Goal: Task Accomplishment & Management: Use online tool/utility

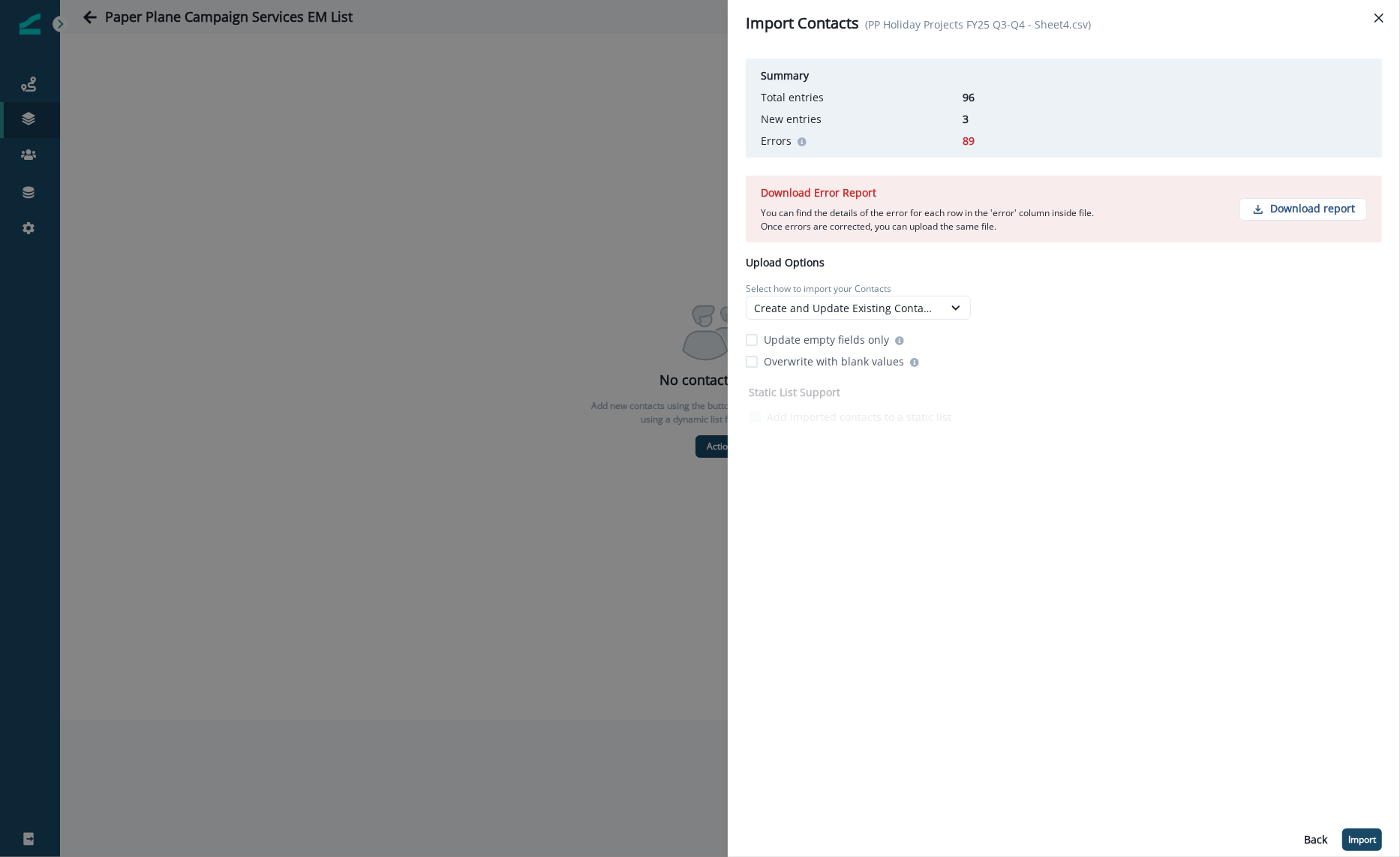
click at [1069, 263] on div "Summary Total entries 96 New entries 3 Errors 89 Download Error Report You can …" at bounding box center [1063, 239] width 636 height 375
click at [900, 293] on p "Select how to import your Contacts" at bounding box center [858, 288] width 225 height 14
click at [895, 299] on div "Create and Update Existing Contacts" at bounding box center [845, 308] width 197 height 19
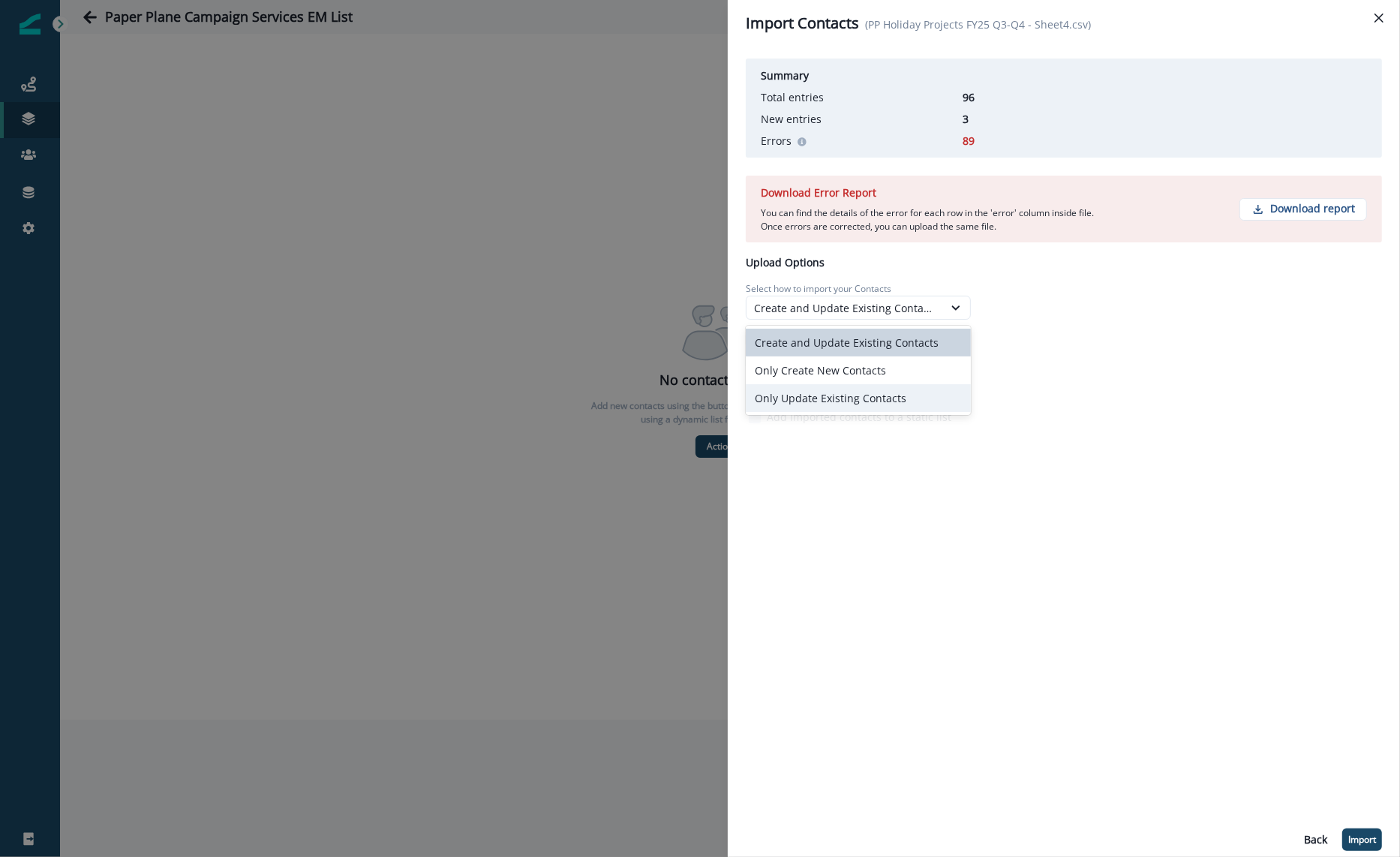
click at [859, 391] on div "Only Update Existing Contacts" at bounding box center [858, 398] width 225 height 28
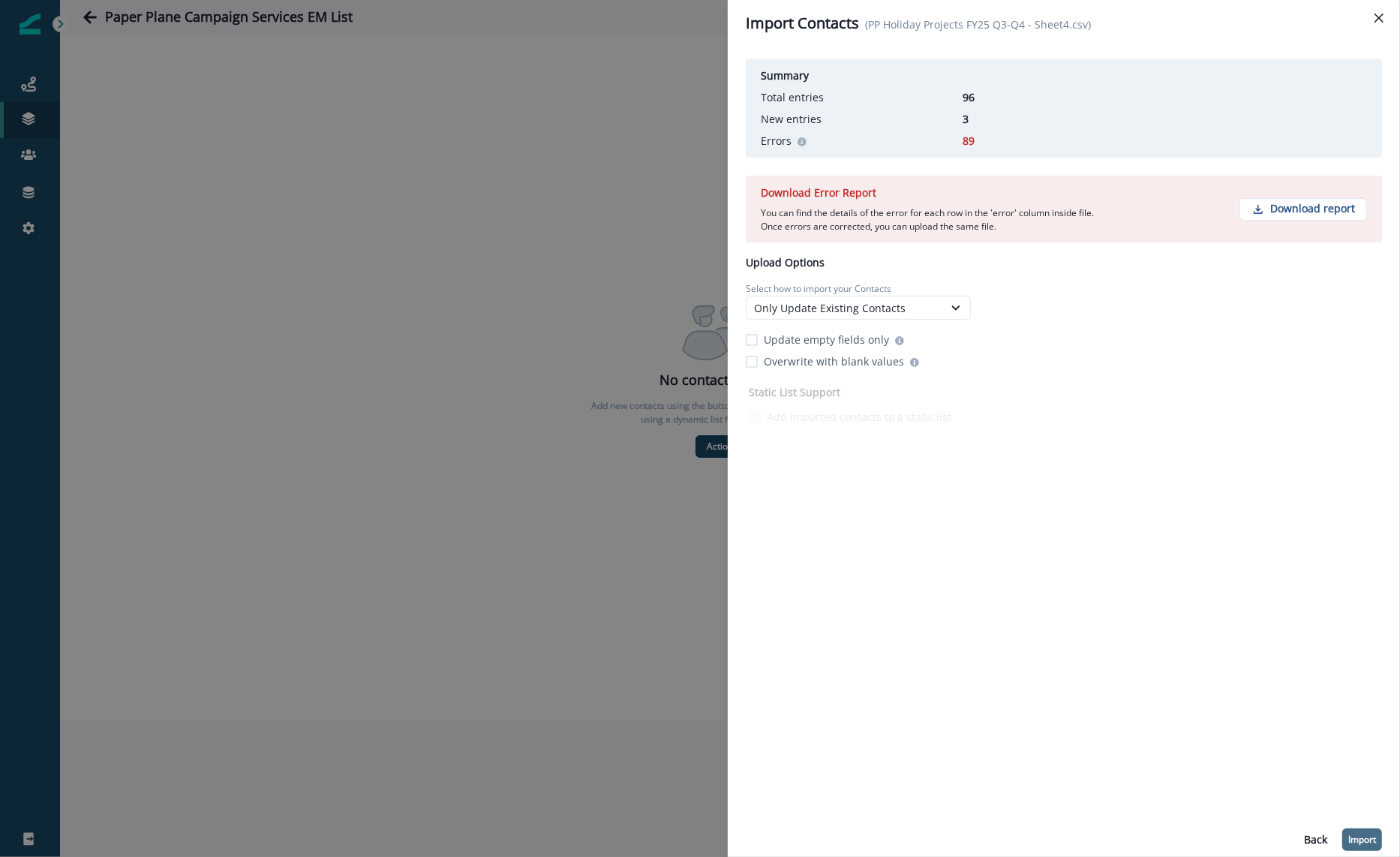
click at [1359, 829] on button "Import" at bounding box center [1362, 840] width 40 height 23
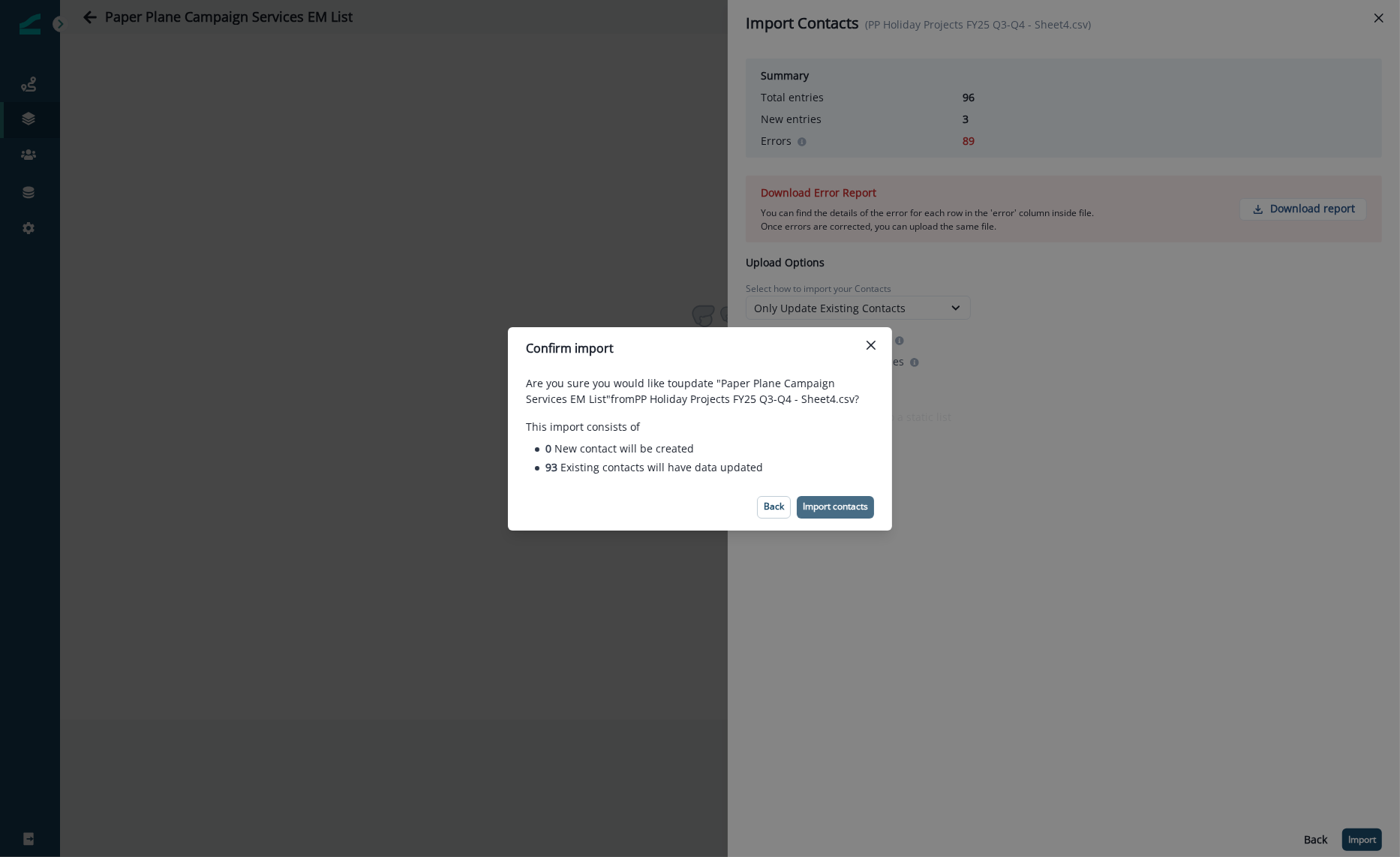
click at [825, 511] on p "Import contacts" at bounding box center [836, 507] width 65 height 11
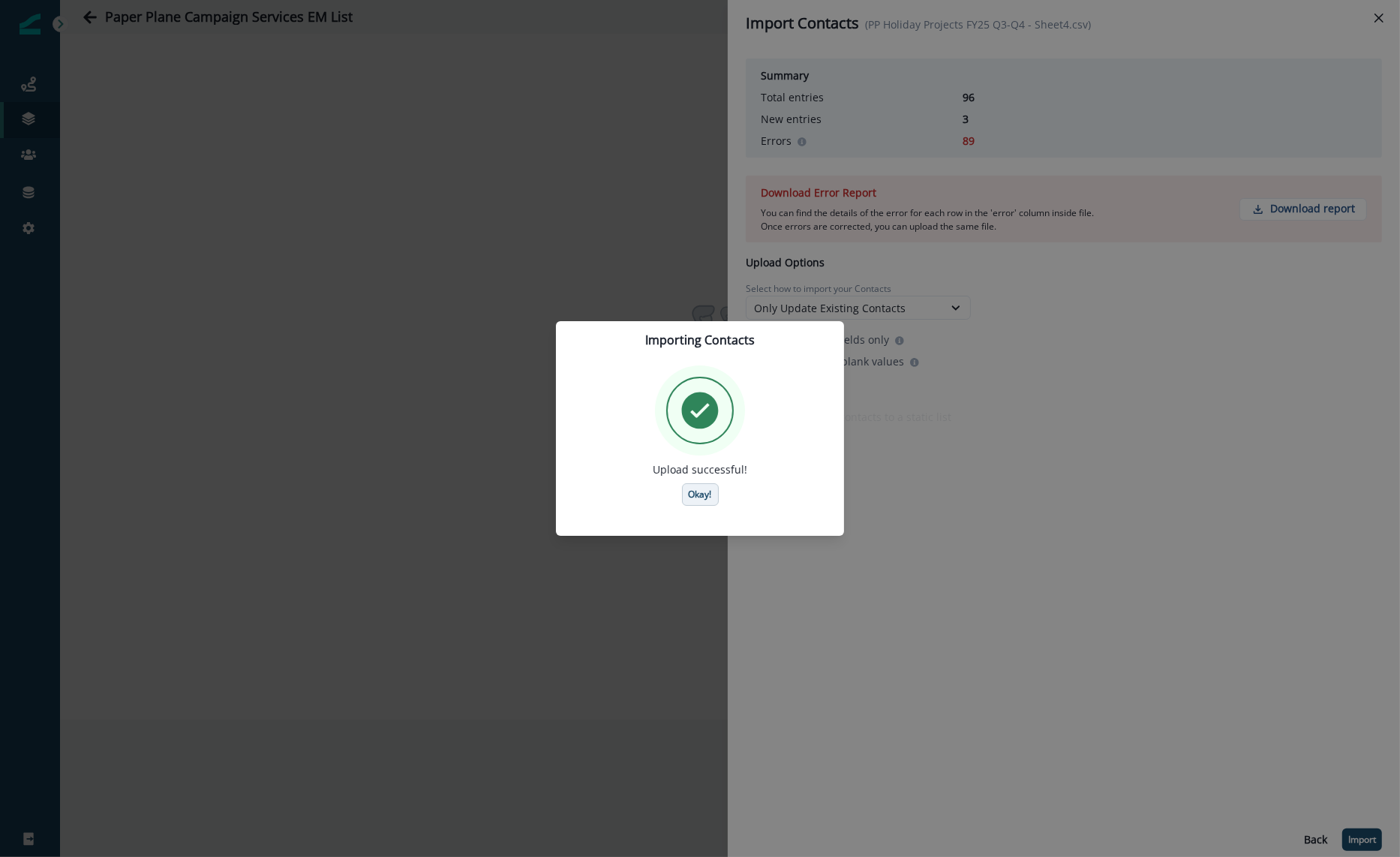
click at [717, 502] on button "Okay!" at bounding box center [700, 495] width 37 height 23
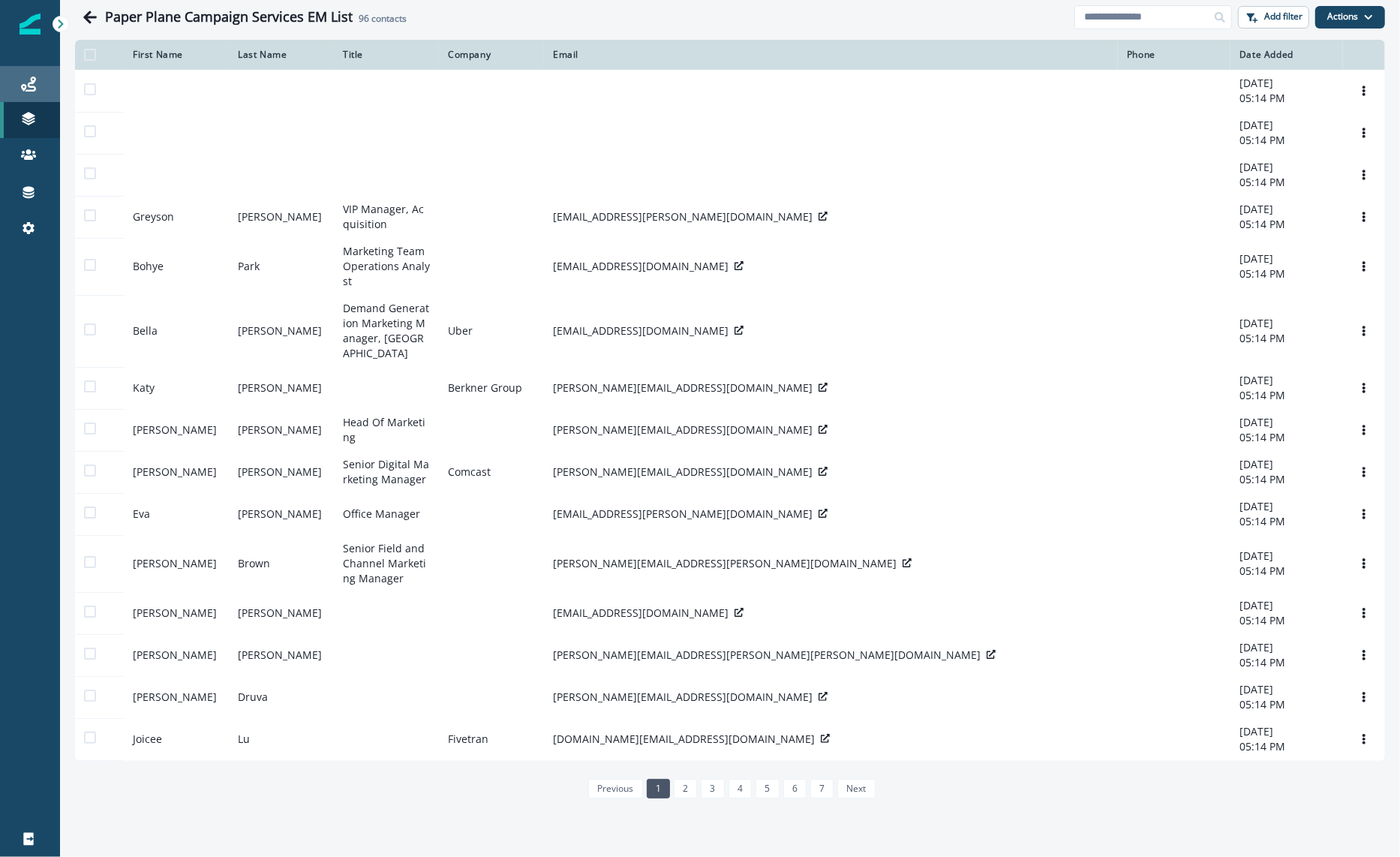
click at [14, 69] on link "Journeys" at bounding box center [29, 84] width 60 height 36
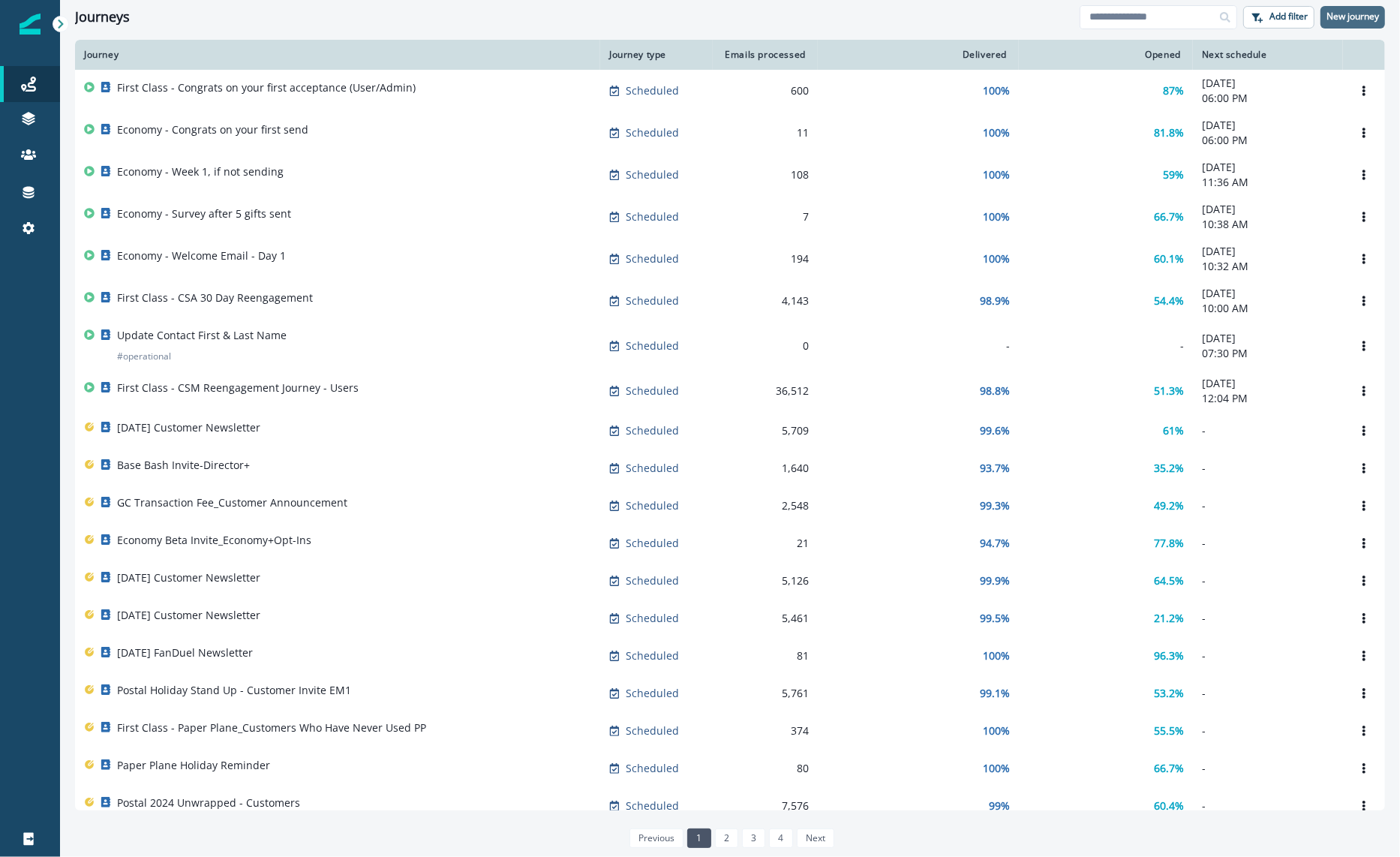
click at [1334, 13] on p "New journey" at bounding box center [1353, 16] width 52 height 11
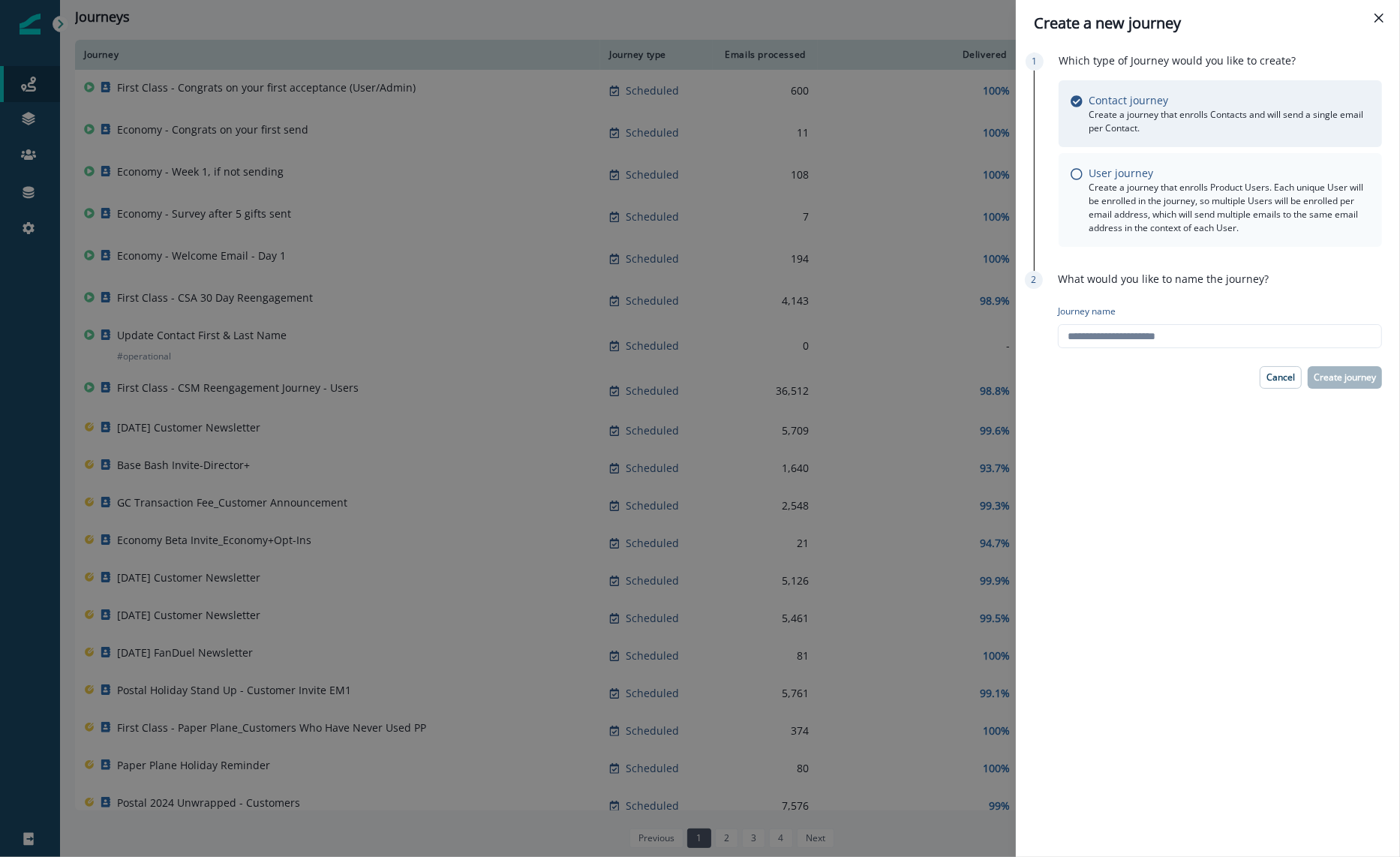
click at [1211, 173] on div "User journey" at bounding box center [1229, 172] width 282 height 16
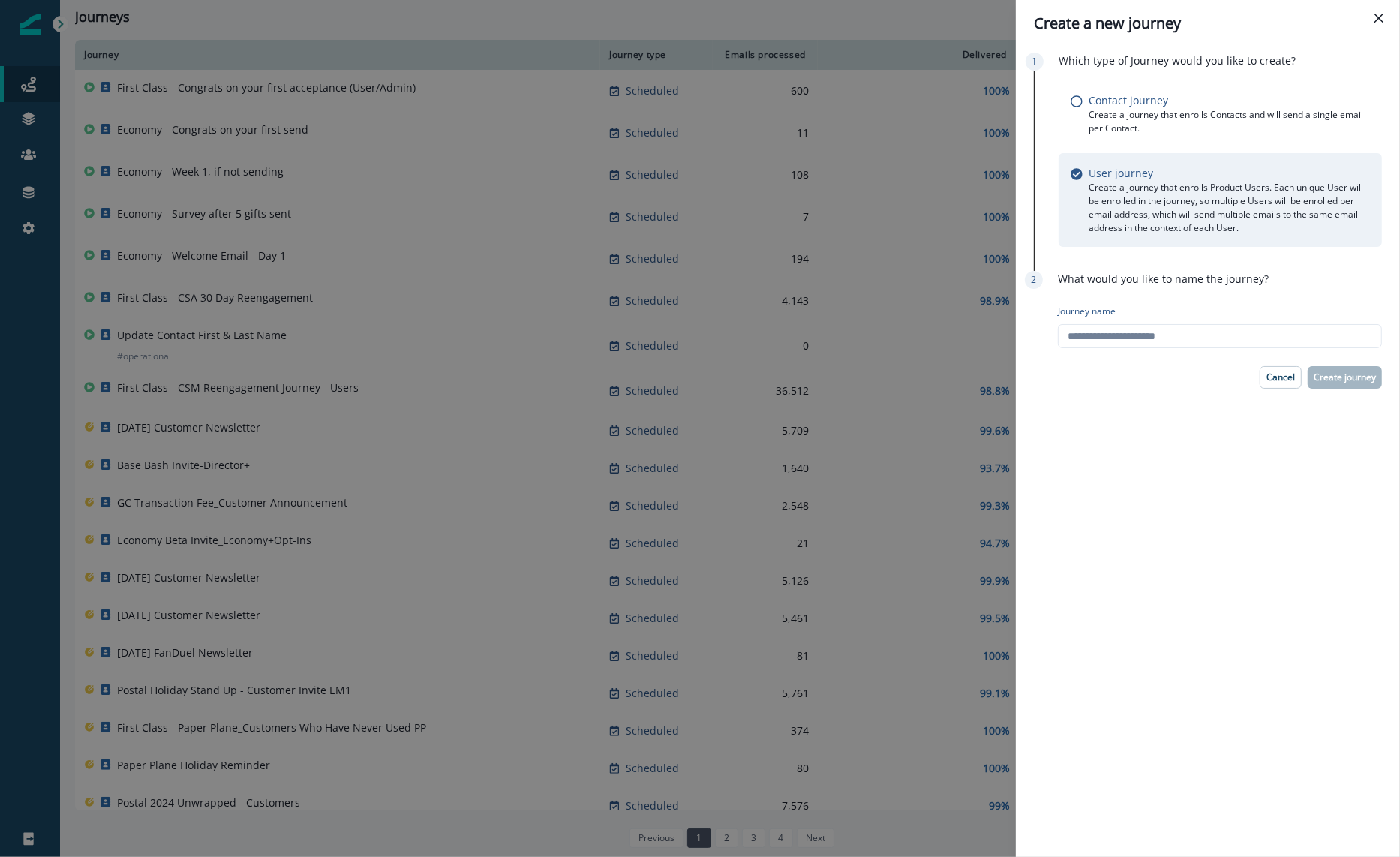
click at [1167, 353] on div "Journey name" at bounding box center [1219, 327] width 324 height 56
click at [1158, 343] on input "Journey name" at bounding box center [1219, 336] width 324 height 24
type input "**********"
click at [1341, 377] on p "Create journey" at bounding box center [1345, 377] width 62 height 11
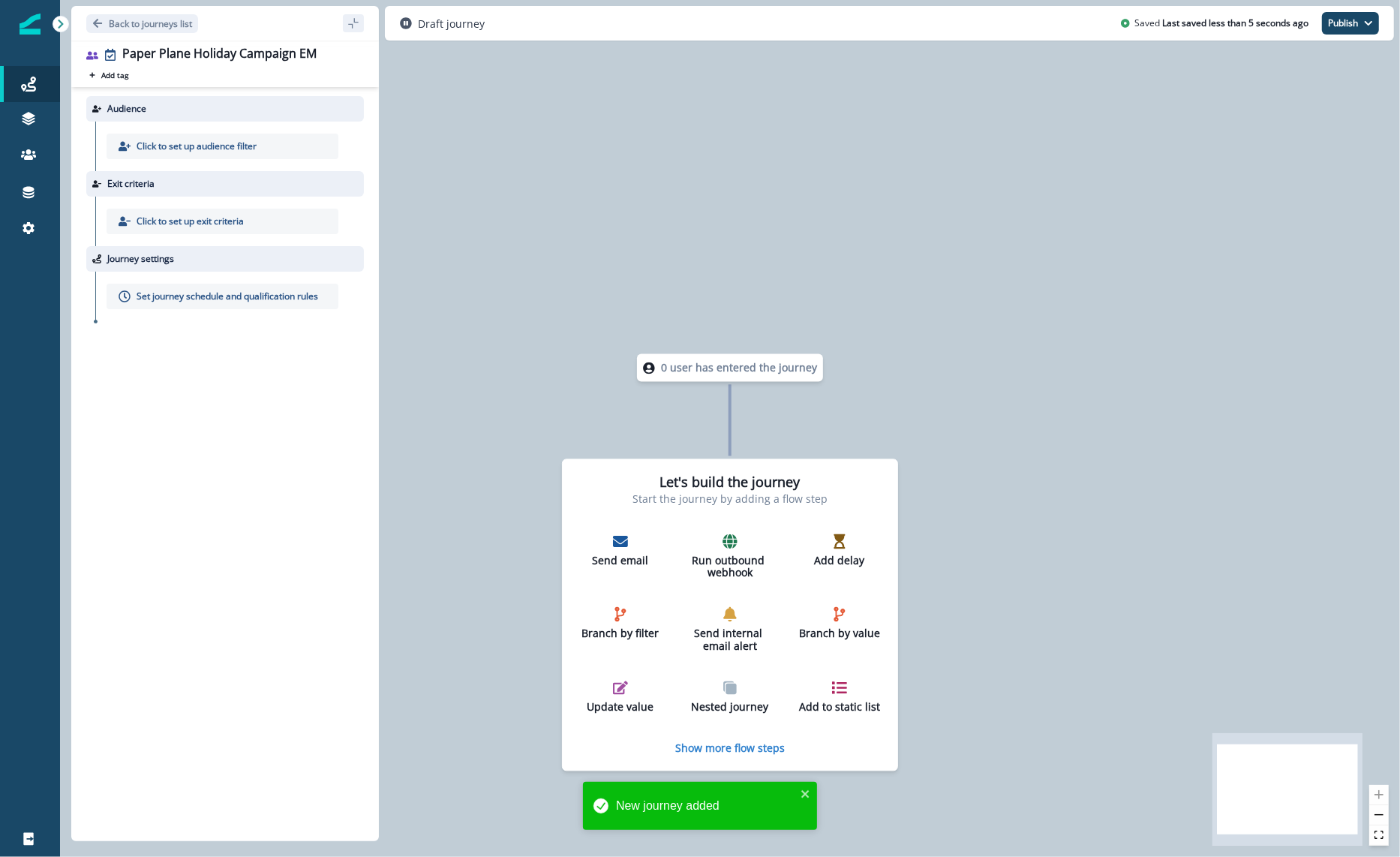
click at [217, 146] on p "Click to set up audience filter" at bounding box center [196, 146] width 120 height 14
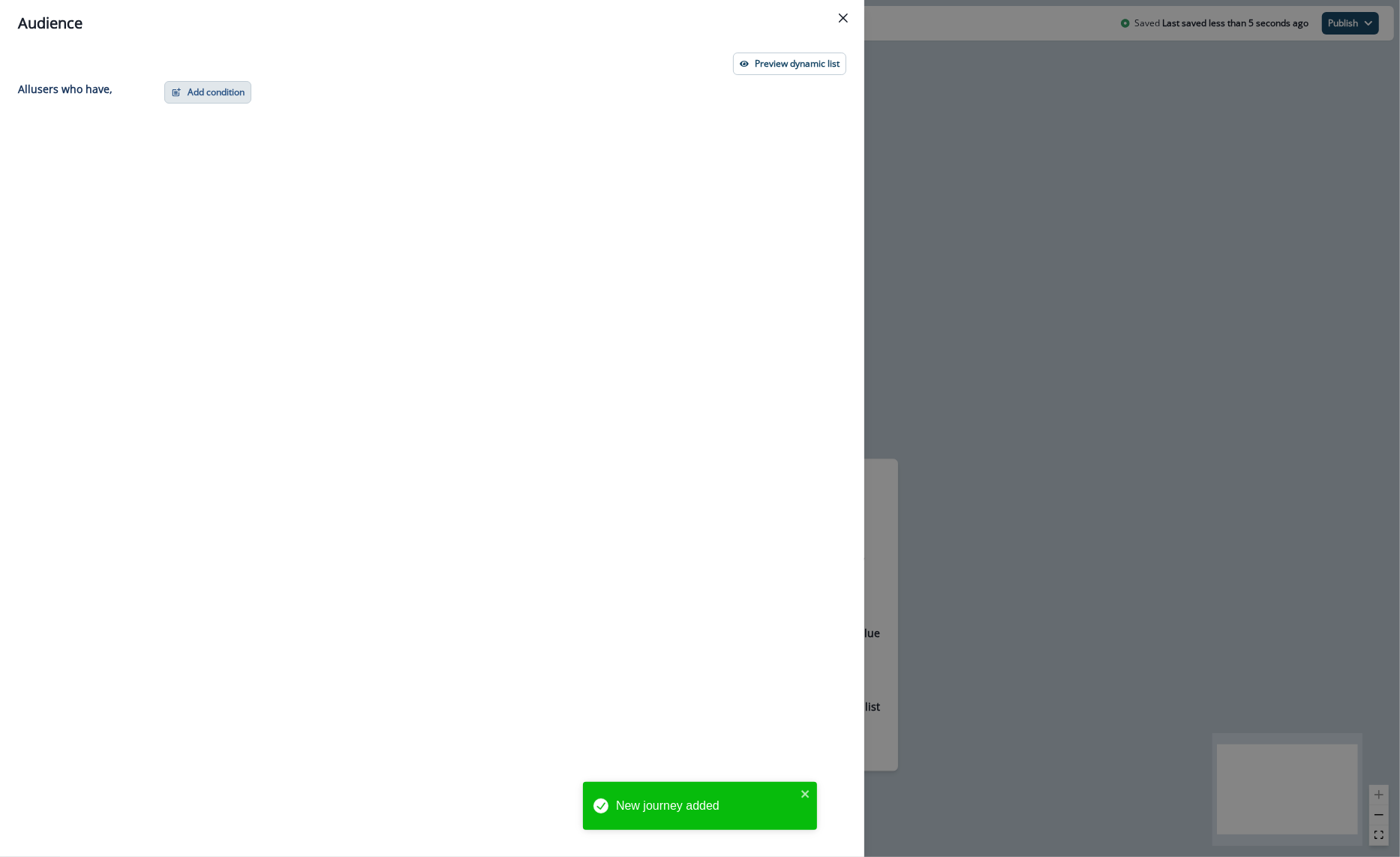
click at [200, 95] on button "Add condition" at bounding box center [207, 92] width 87 height 23
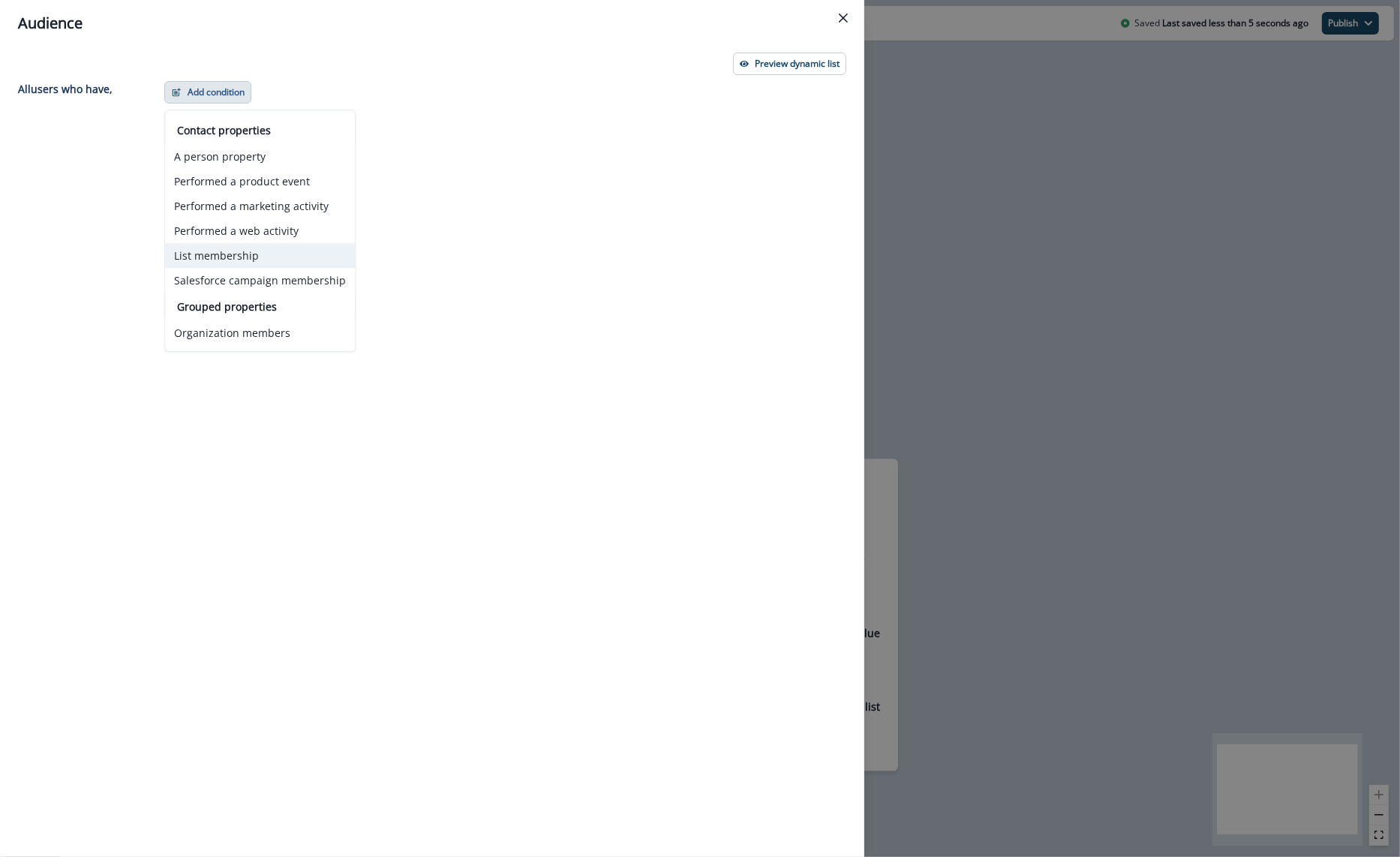
click at [247, 261] on button "List membership" at bounding box center [260, 256] width 189 height 25
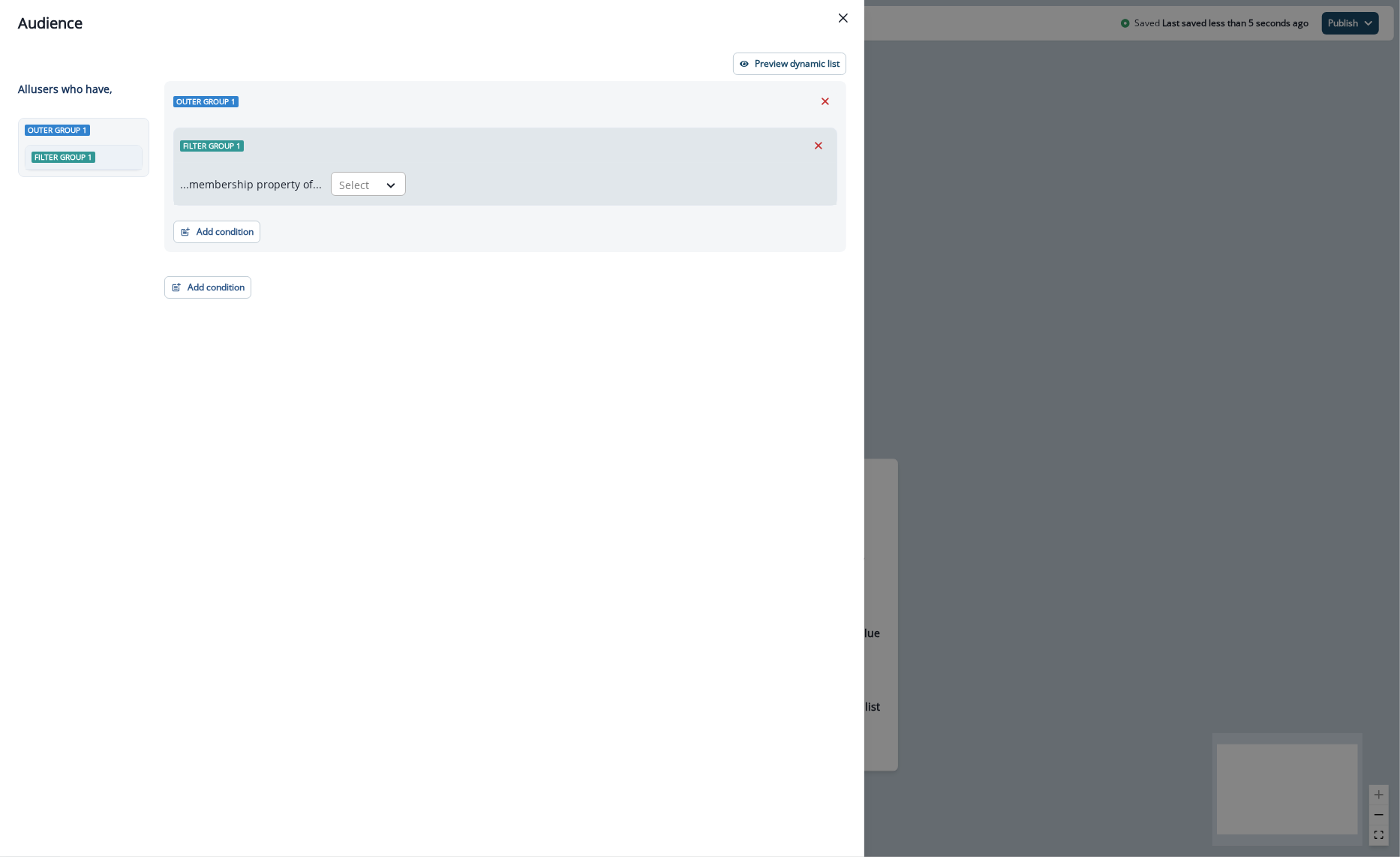
click at [363, 178] on div at bounding box center [354, 185] width 32 height 19
click at [367, 222] on div "in" at bounding box center [363, 219] width 75 height 28
click at [472, 180] on div at bounding box center [609, 185] width 372 height 19
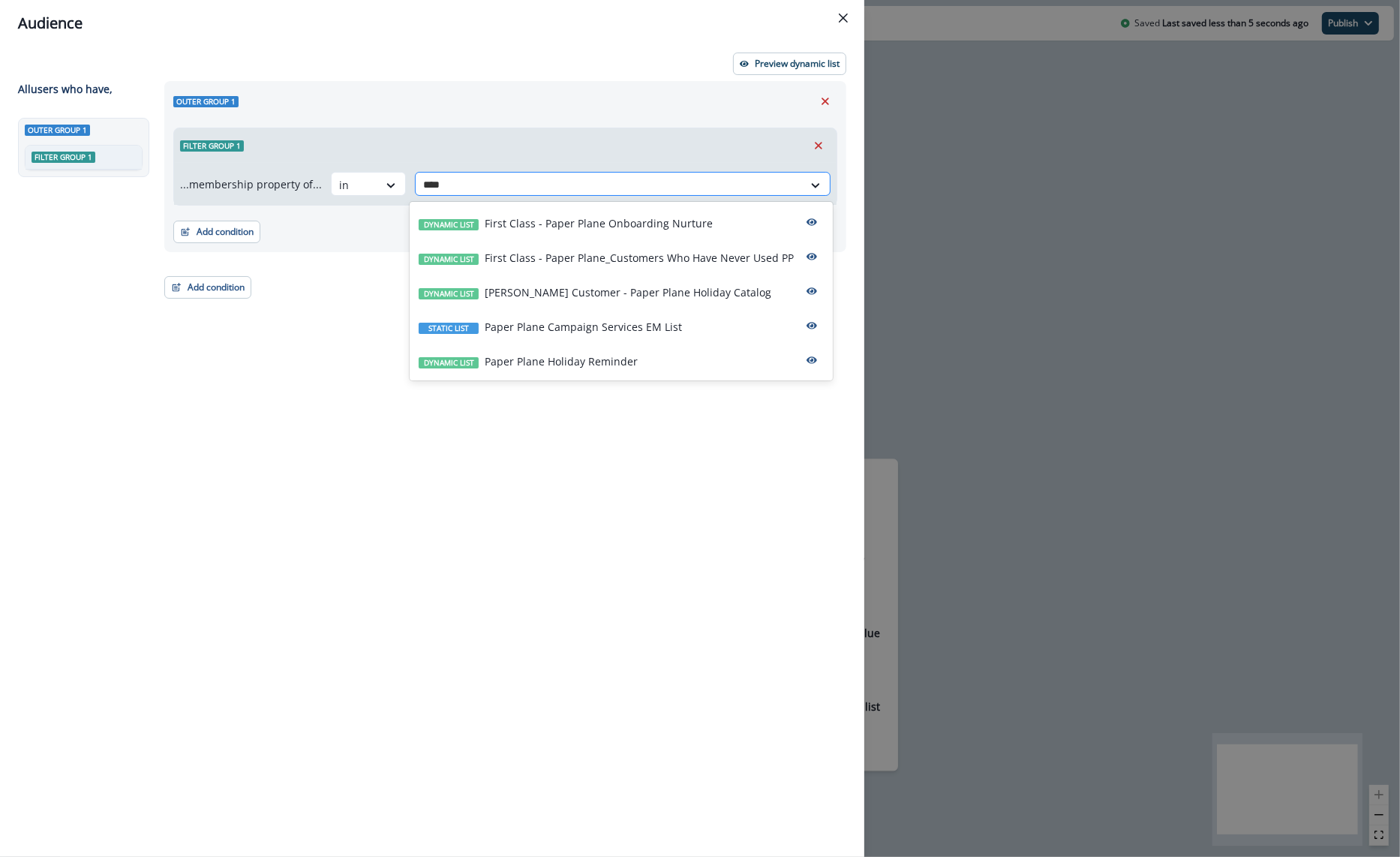
type input "*****"
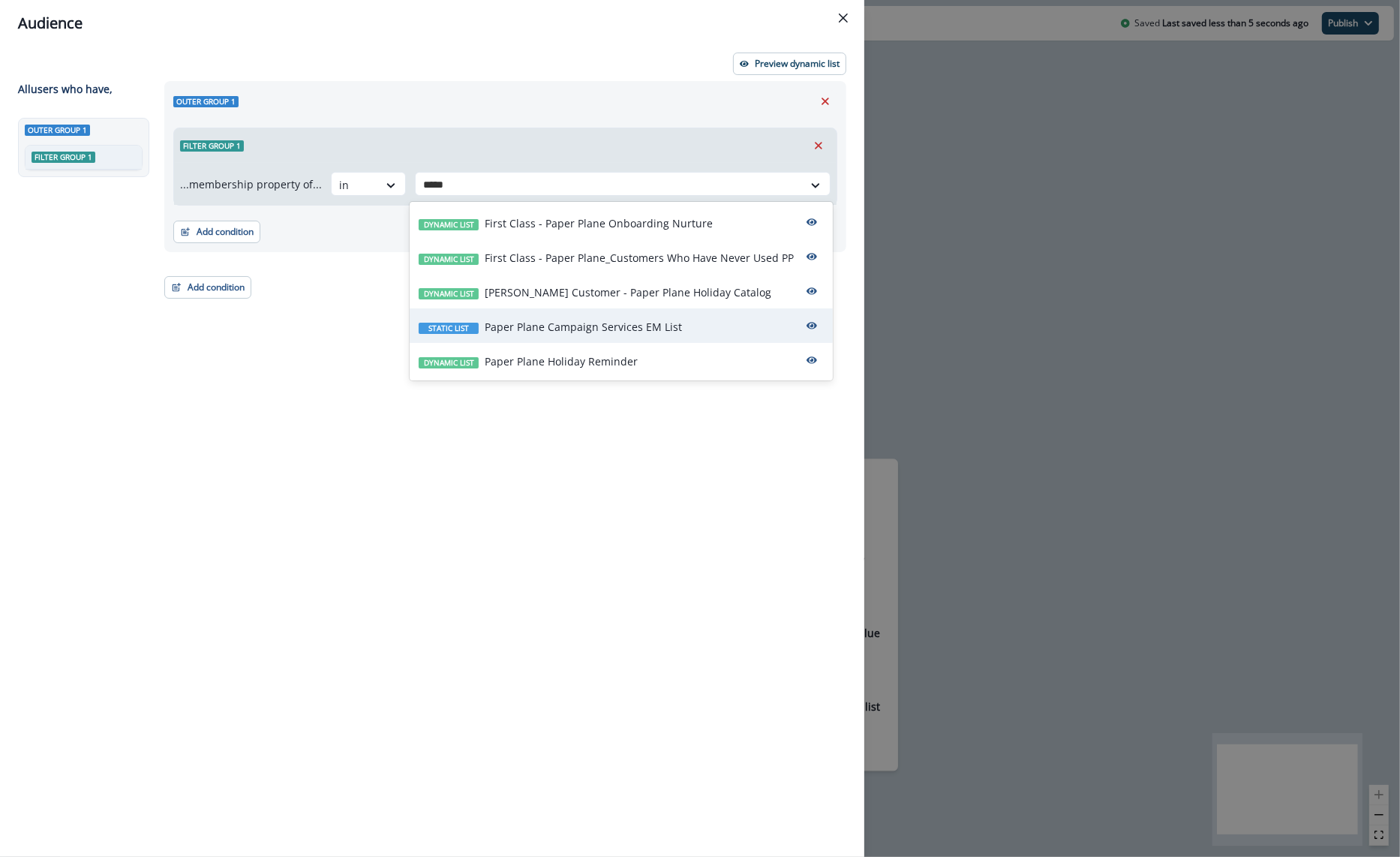
click at [583, 337] on div "Static list Paper Plane Campaign Services EM List" at bounding box center [622, 326] width 423 height 34
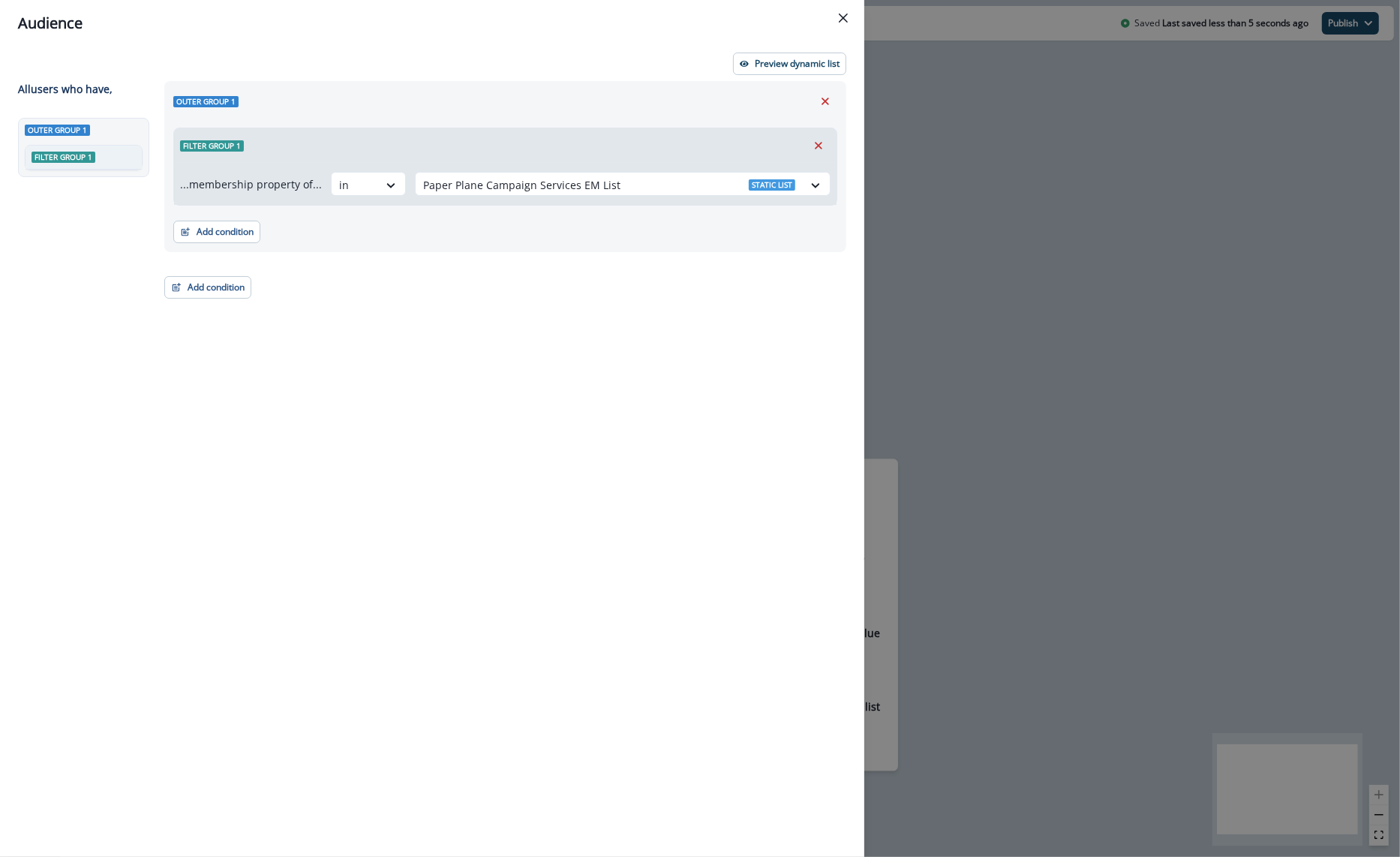
click at [429, 267] on div "Outer group 1 Filter group 1 ...membership property of... in Paper Plane Campai…" at bounding box center [501, 441] width 691 height 721
click at [795, 64] on p "Preview dynamic list" at bounding box center [797, 64] width 85 height 11
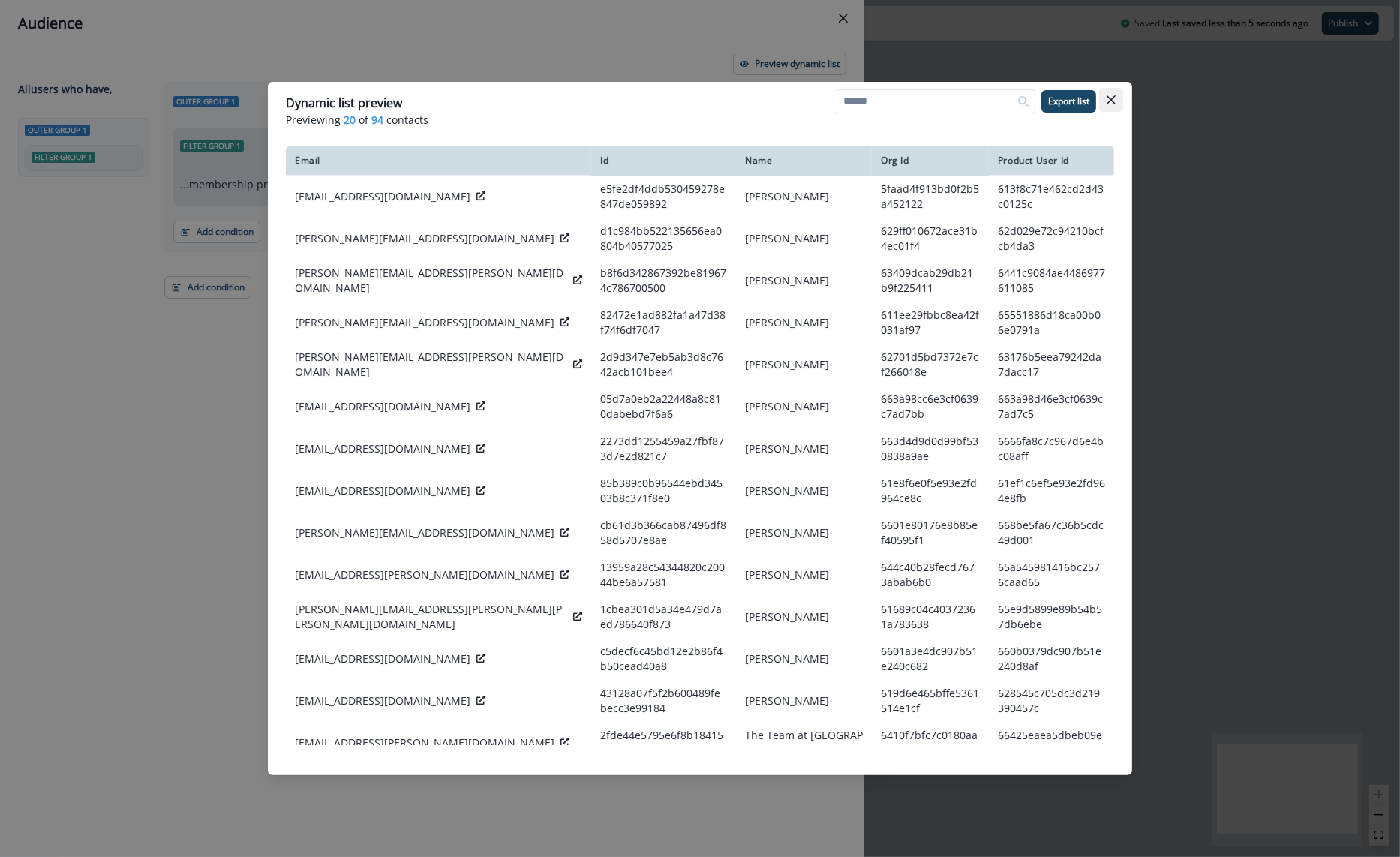
click at [1102, 90] on button "Close" at bounding box center [1111, 99] width 24 height 24
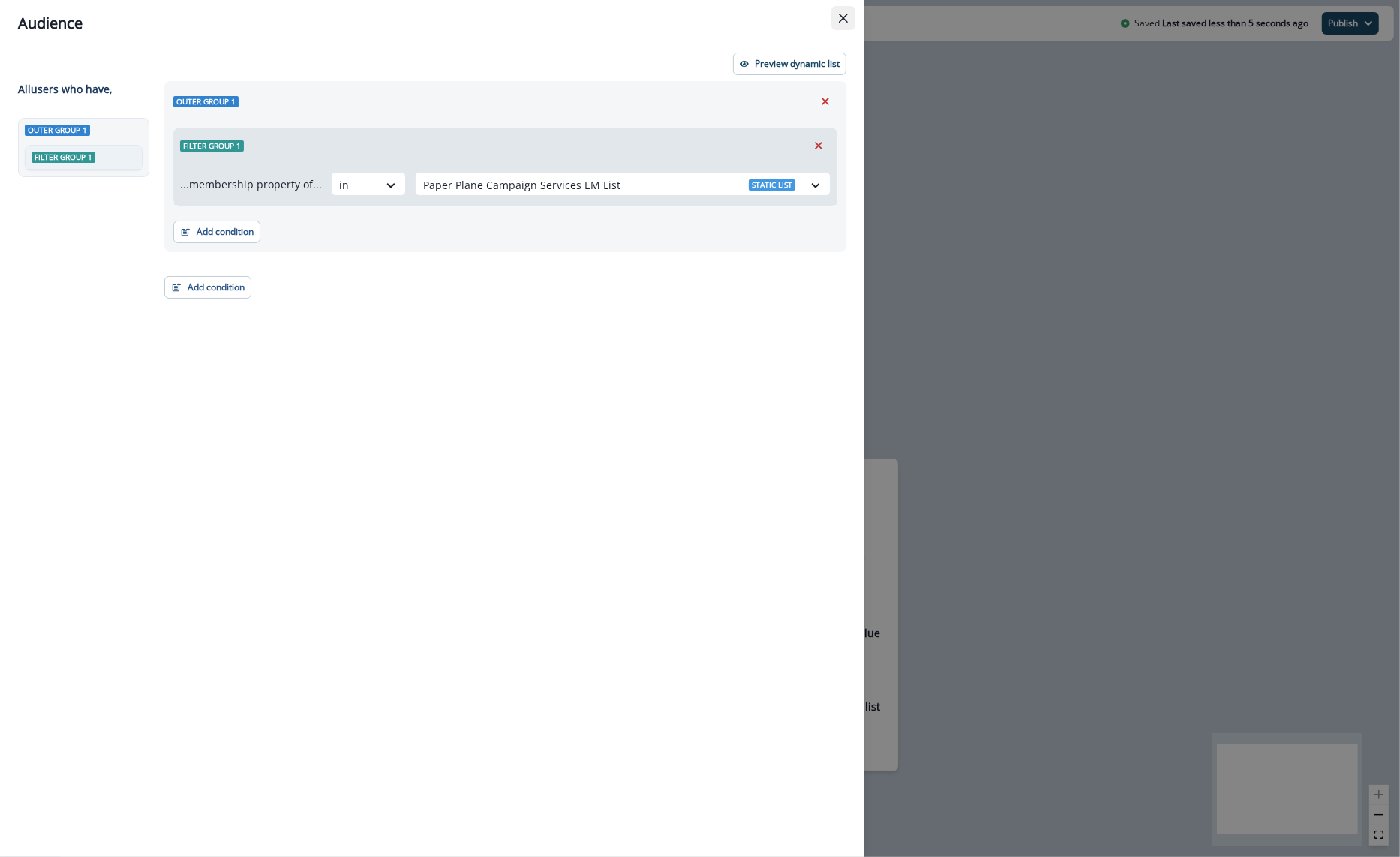
click at [840, 15] on icon "Close" at bounding box center [843, 18] width 9 height 9
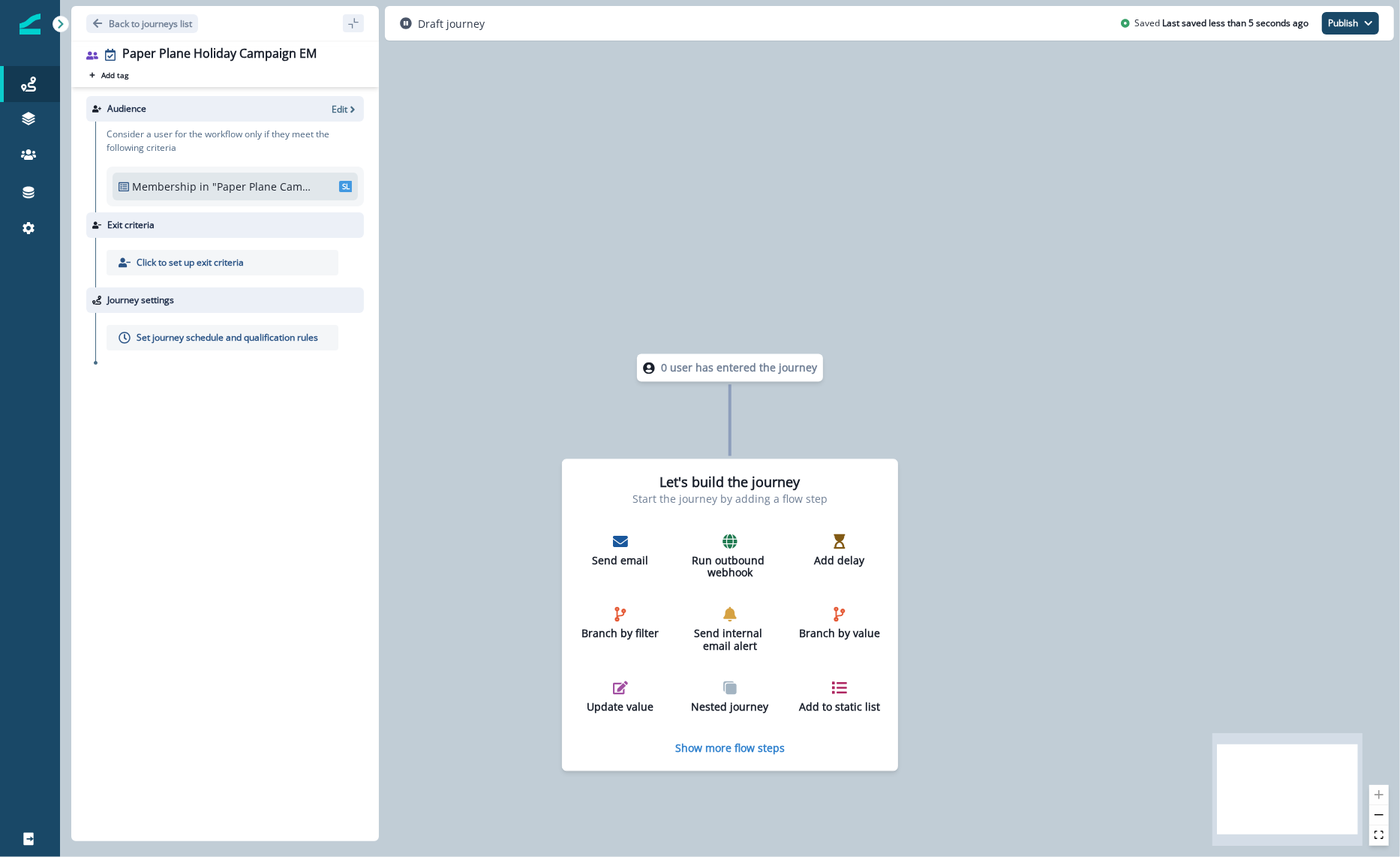
click at [641, 577] on div "Send email Run outbound webhook Add delay Branch by filter Send internal email …" at bounding box center [730, 623] width 314 height 192
click at [626, 559] on p "Send email" at bounding box center [620, 561] width 82 height 13
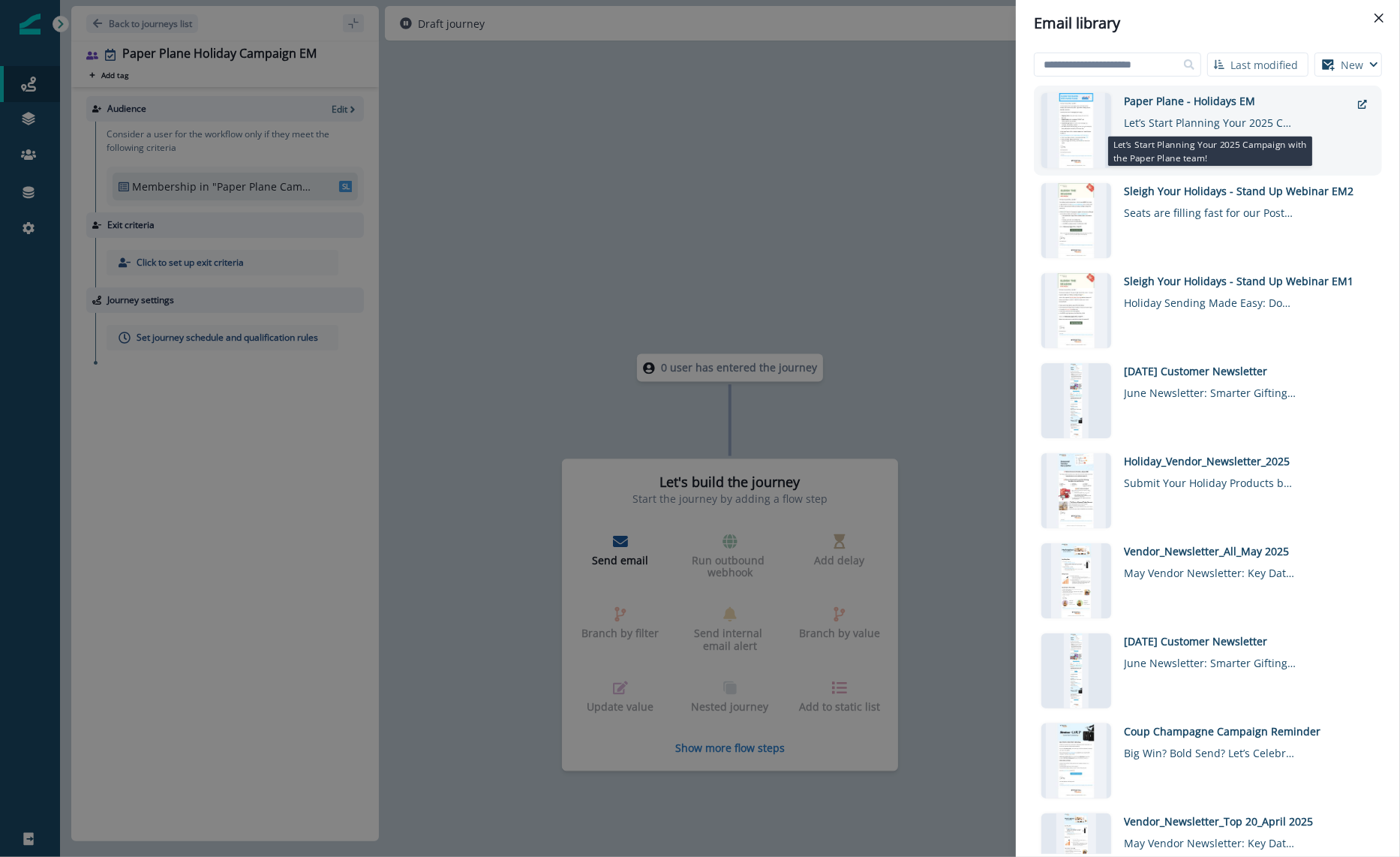
click at [1195, 127] on div "Let’s Start Planning Your 2025 Campaign with the Paper Plane team!" at bounding box center [1210, 119] width 172 height 22
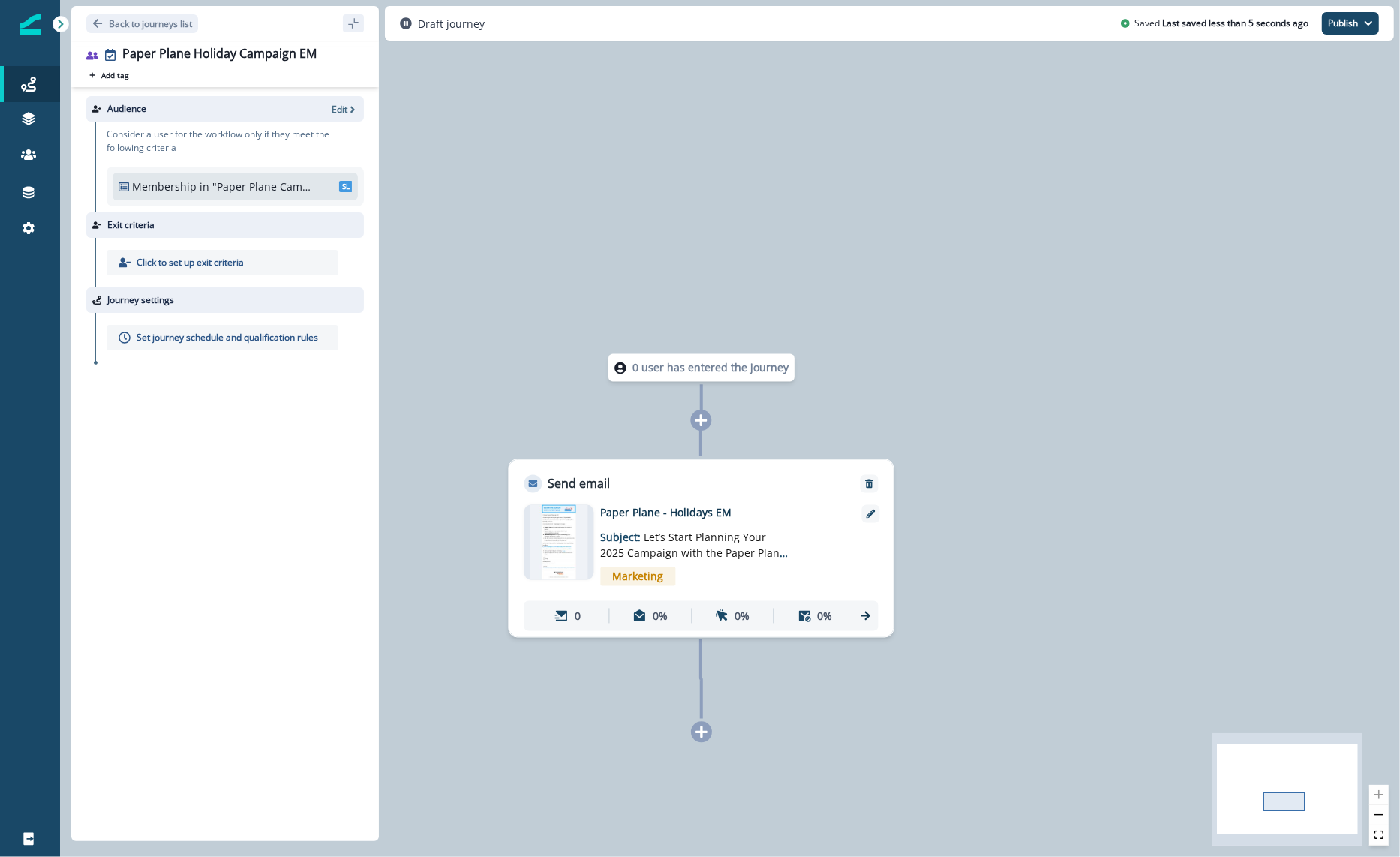
click at [195, 333] on p "Set journey schedule and qualification rules" at bounding box center [227, 337] width 181 height 14
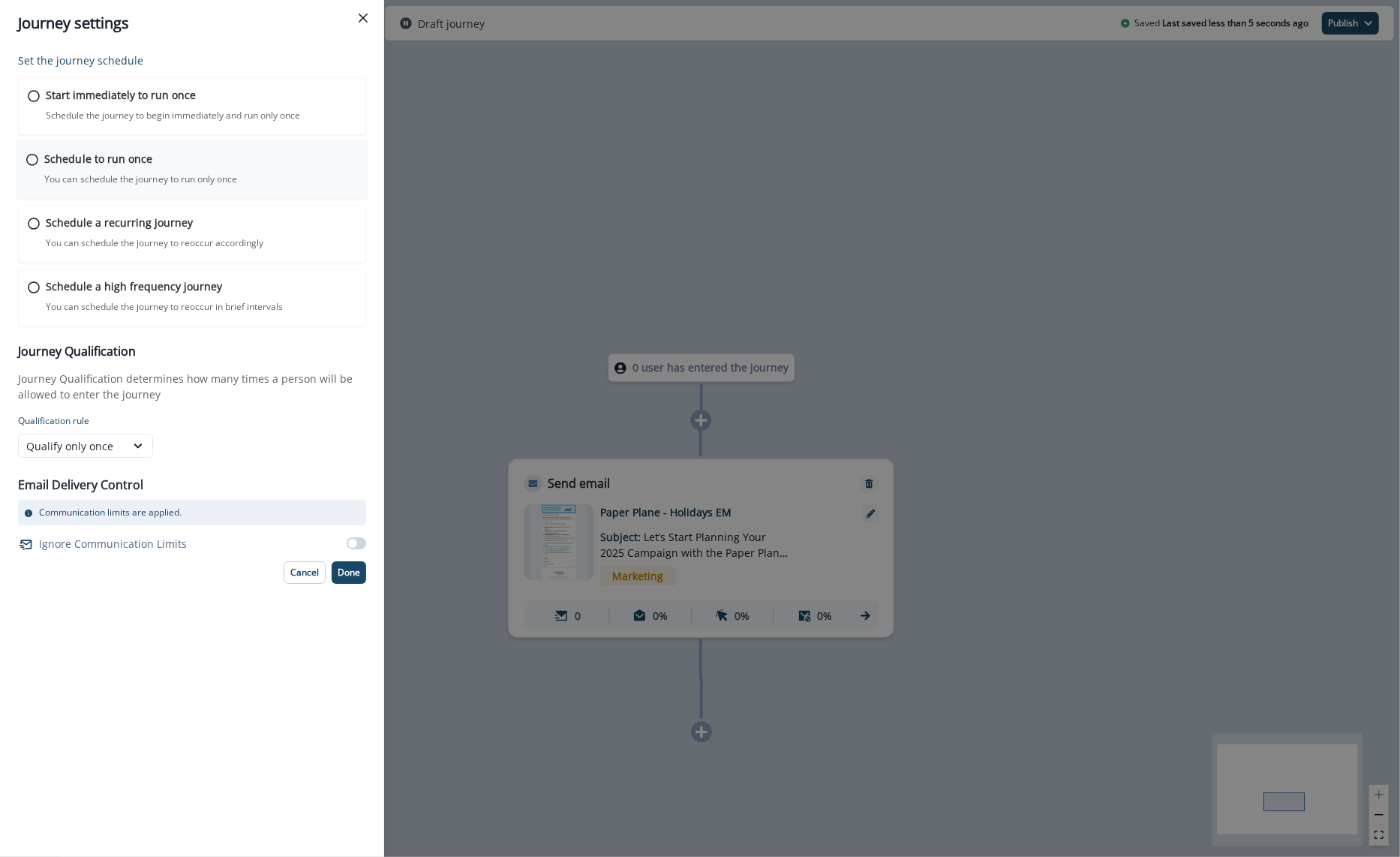
click at [127, 151] on p "Schedule to run once" at bounding box center [98, 158] width 108 height 16
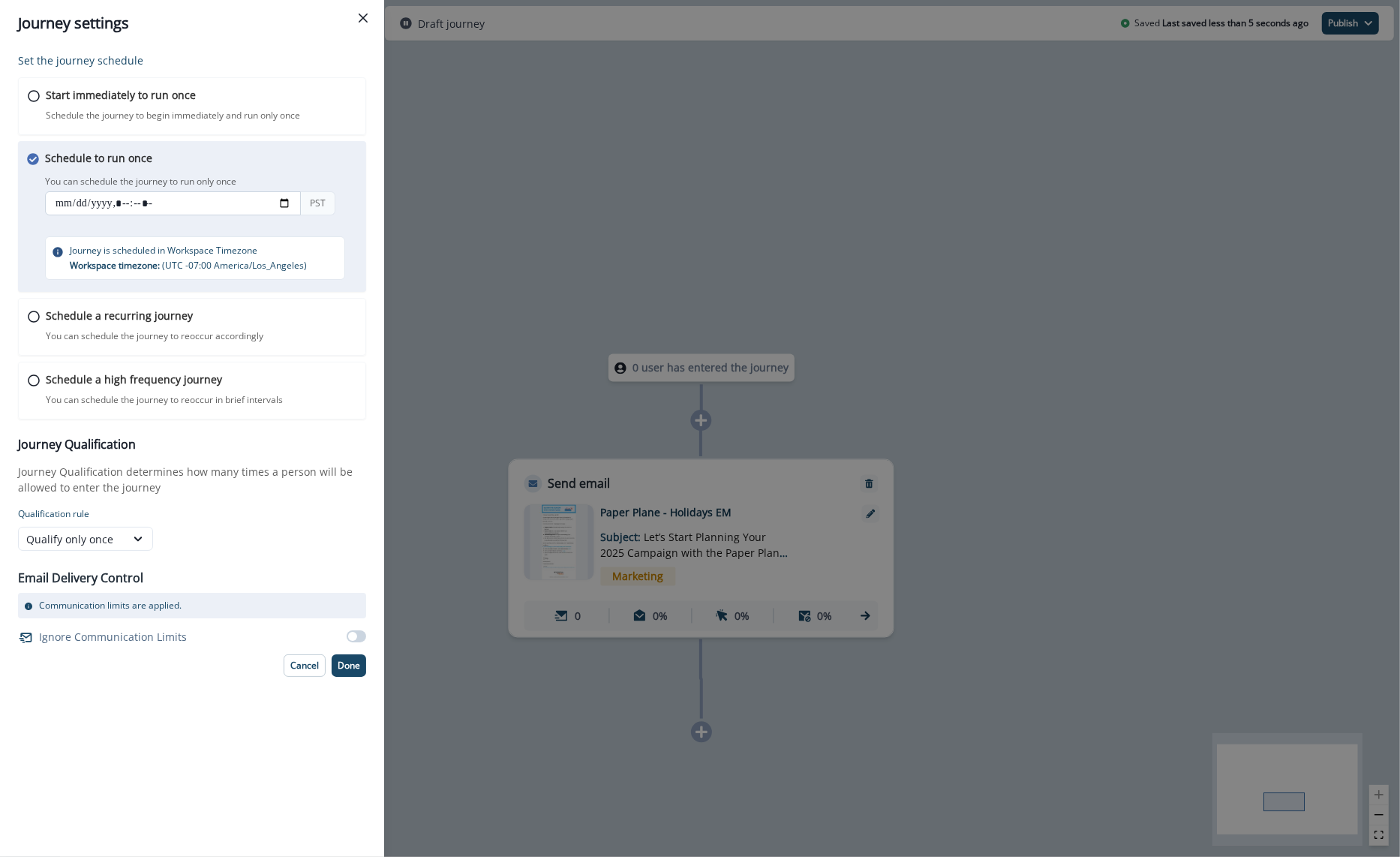
click at [84, 208] on input "datetime-local" at bounding box center [172, 203] width 256 height 24
click at [52, 200] on input "datetime-local" at bounding box center [172, 203] width 256 height 24
click at [65, 199] on input "datetime-local" at bounding box center [172, 203] width 256 height 24
click at [293, 199] on input "datetime-local" at bounding box center [172, 203] width 256 height 24
click at [284, 204] on input "datetime-local" at bounding box center [172, 203] width 256 height 24
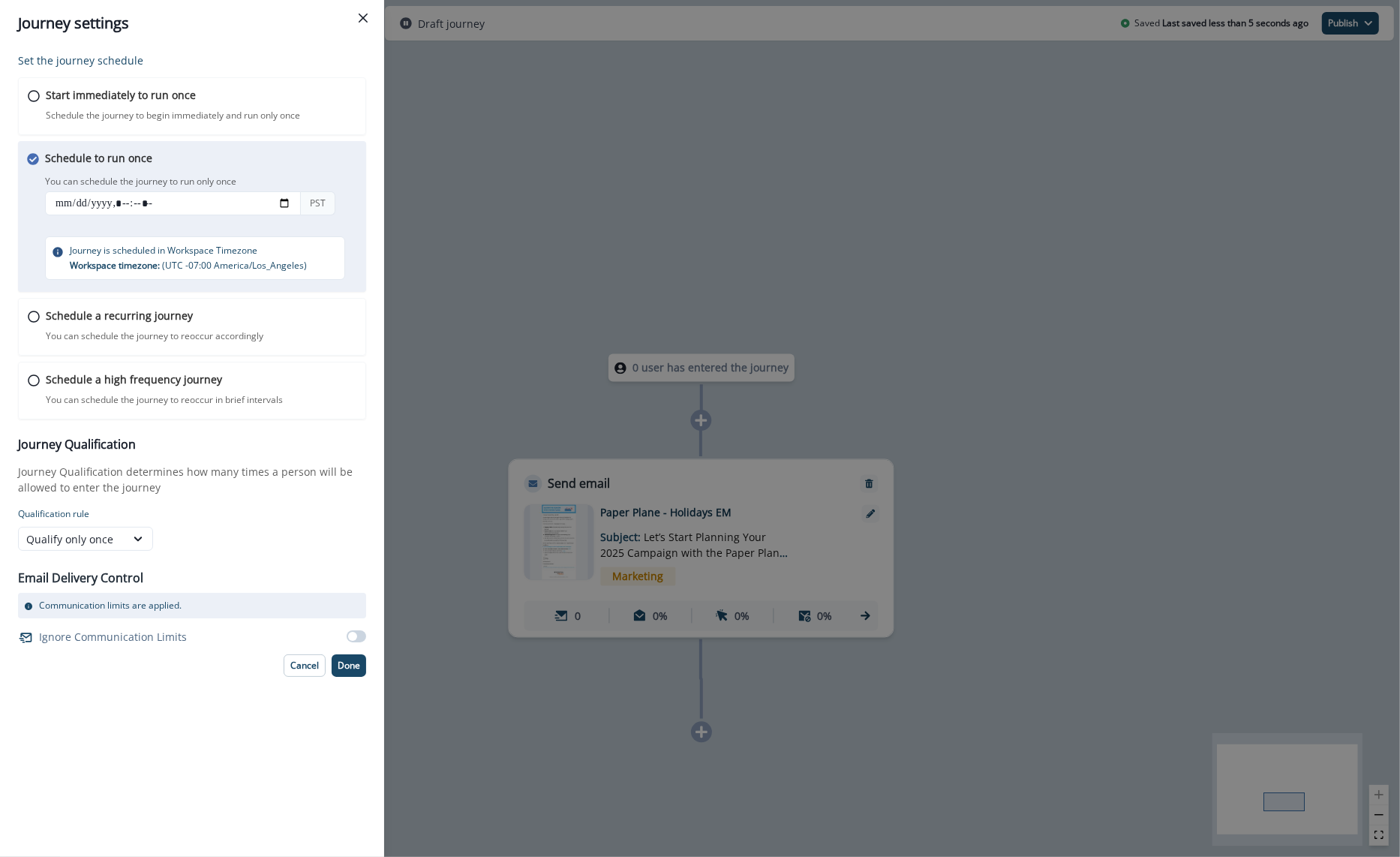
type input "**********"
click at [337, 557] on div "Email Delivery Control Communication limits are applied. Ignore Communication L…" at bounding box center [192, 603] width 348 height 92
click at [344, 666] on p "Done" at bounding box center [349, 665] width 23 height 11
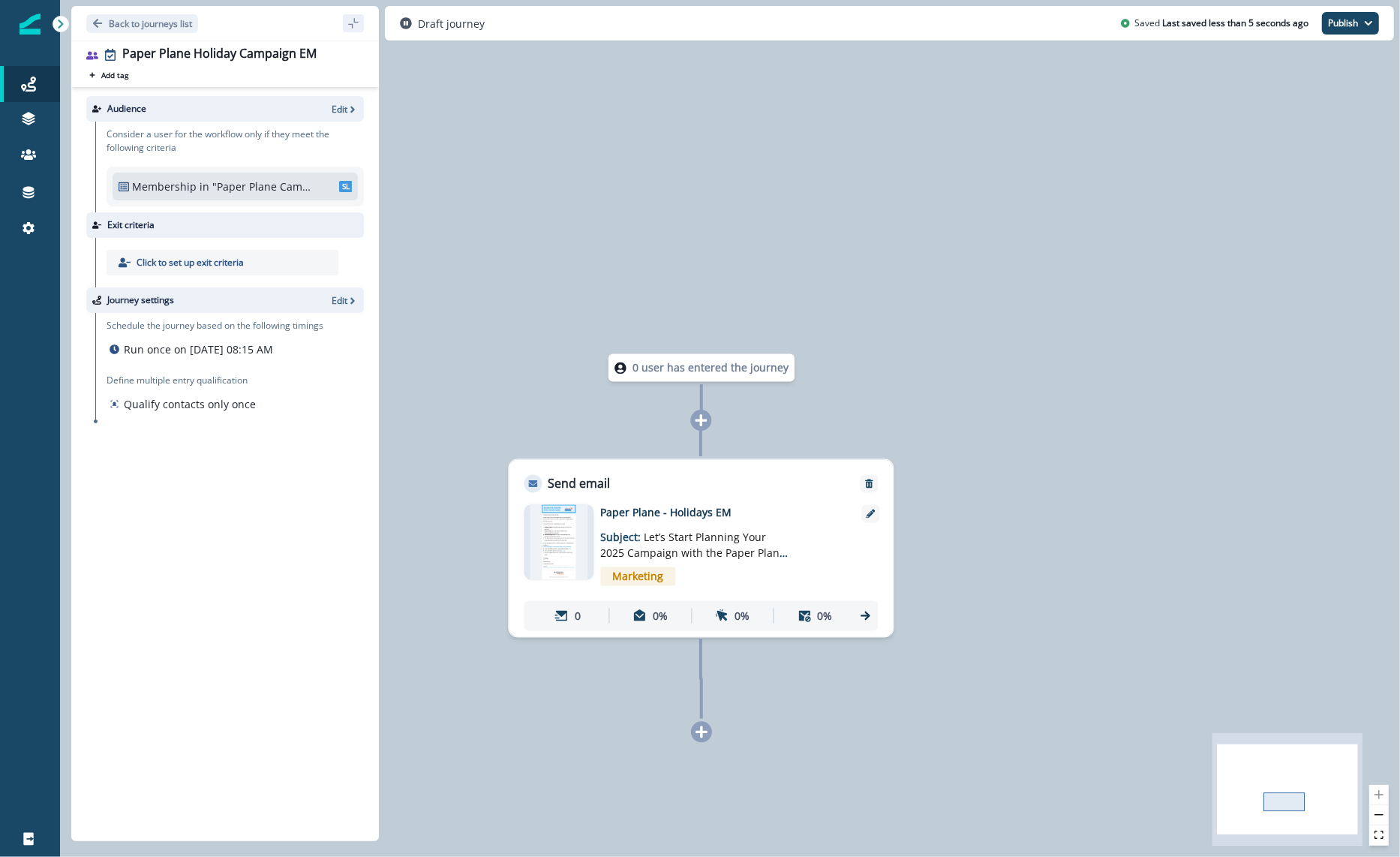
click at [539, 538] on img at bounding box center [560, 542] width 58 height 75
